Goal: Communication & Community: Answer question/provide support

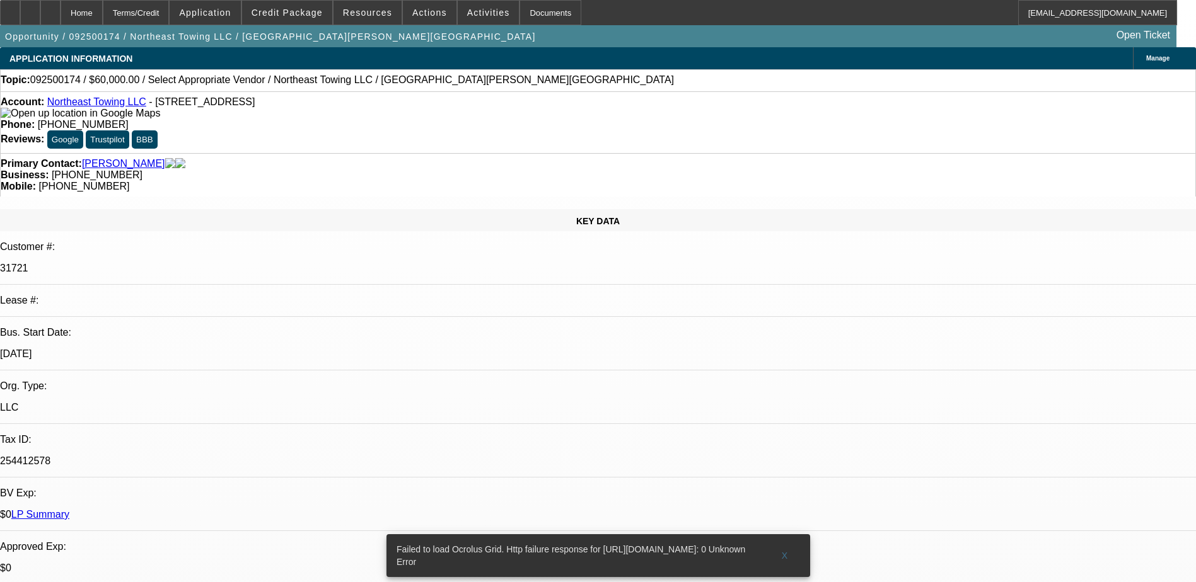
select select "0"
select select "2"
select select "0.1"
select select "1"
select select "2"
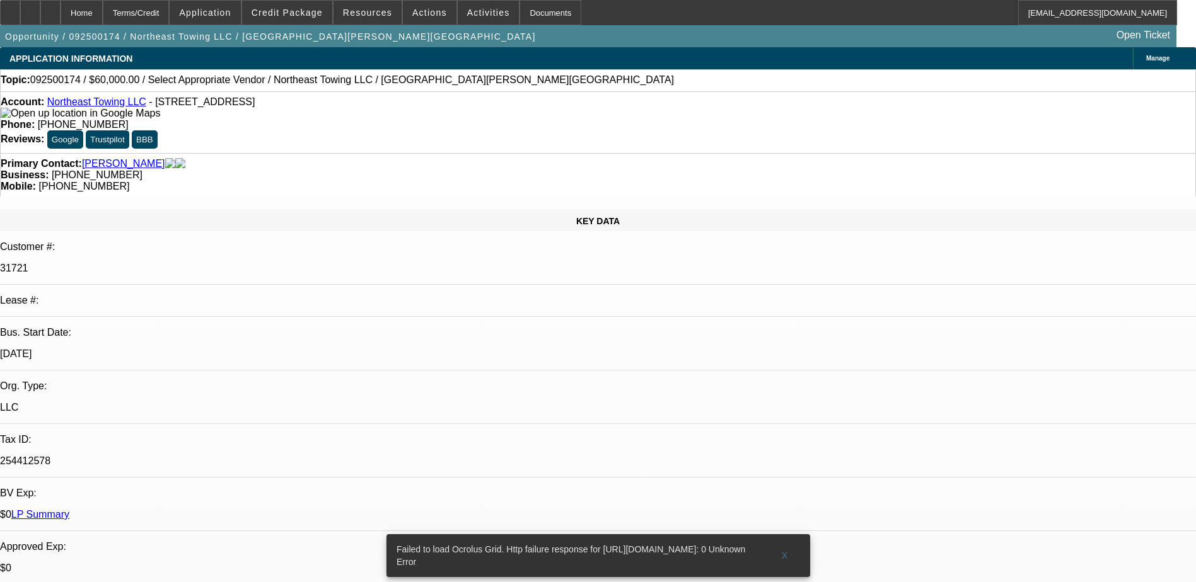
select select "4"
radio input "true"
type textarea "01 SOLD DEAL - NO PAYMENT HISTORY AVAILABLE."
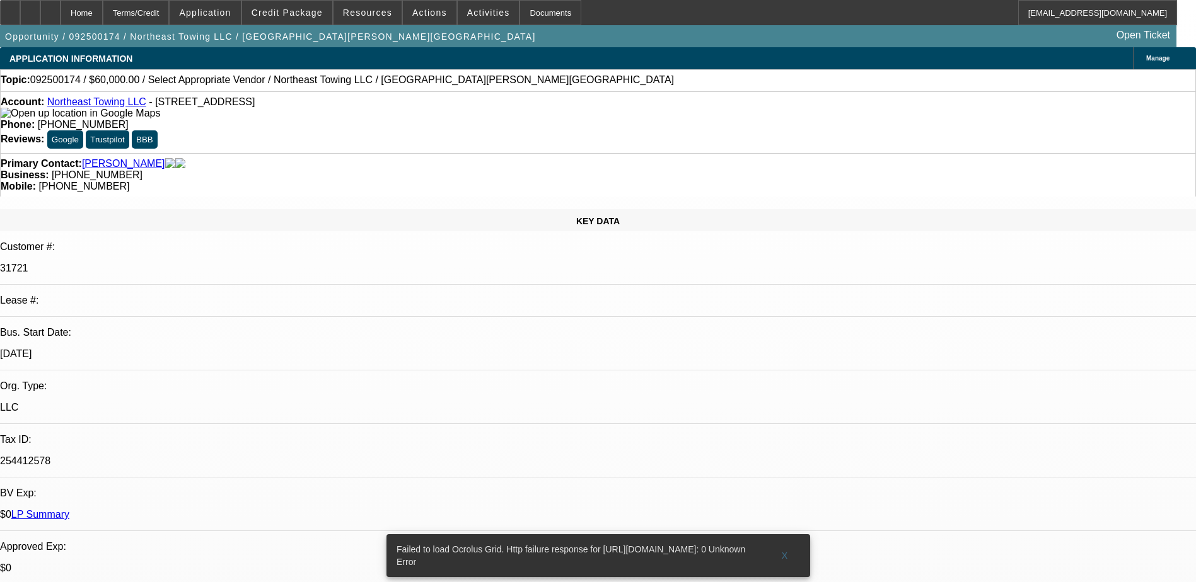
radio input "true"
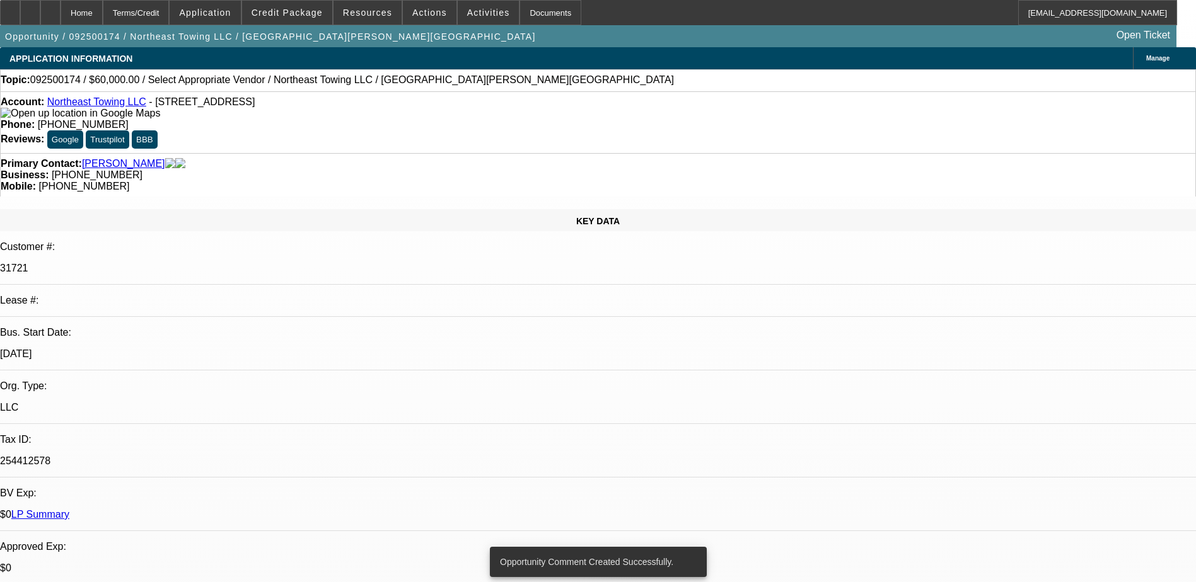
radio input "true"
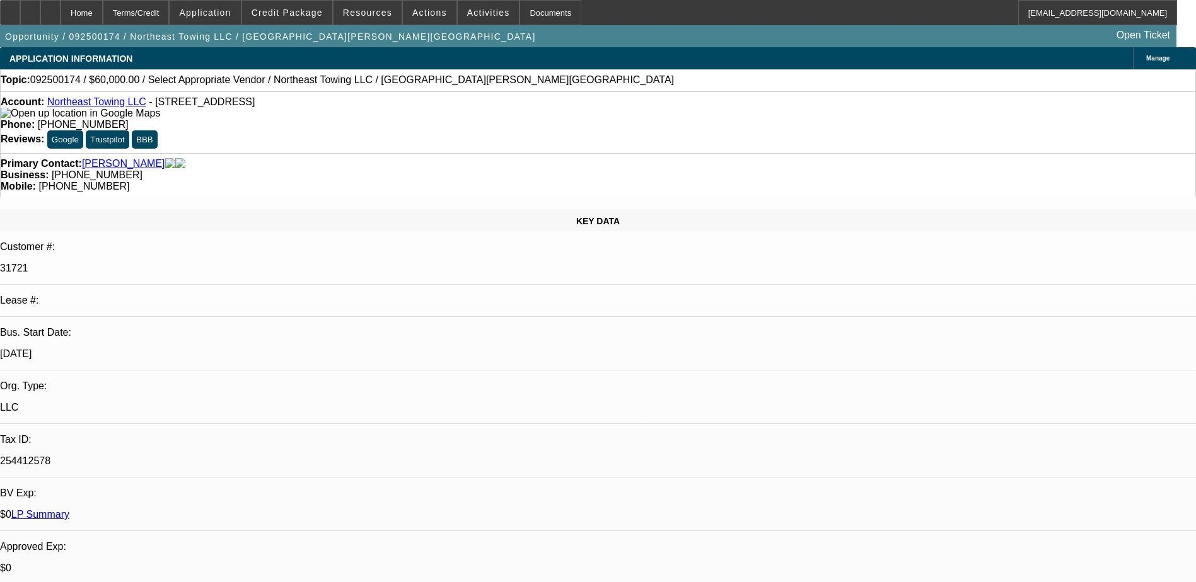
type textarea "02/ SERVICE DEAL - PAYMENT HISTORY GOOD SO FAR, 25 PAYMENTS ARE MADE OUT OF 72,…"
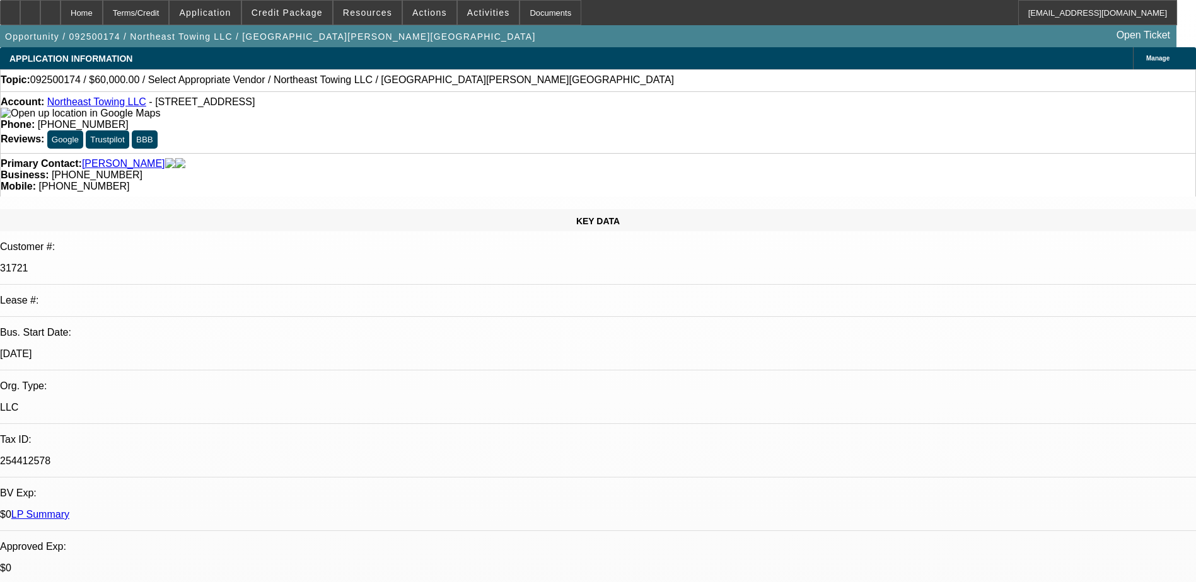
radio input "false"
radio input "true"
